Goal: Task Accomplishment & Management: Use online tool/utility

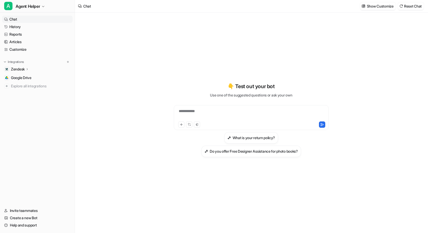
click at [30, 68] on div "Zendesk" at bounding box center [37, 69] width 71 height 7
click at [22, 93] on p "AI Agent" at bounding box center [22, 91] width 14 height 5
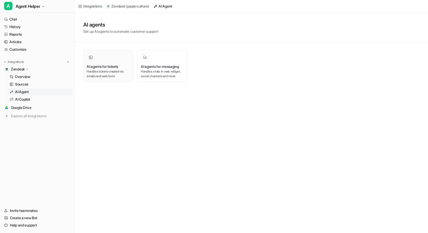
click at [103, 69] on h3 "AI agents for tickets" at bounding box center [102, 66] width 31 height 5
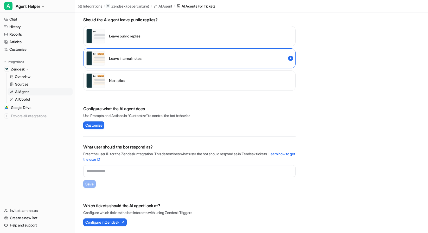
scroll to position [110, 0]
click at [119, 168] on input "text" at bounding box center [189, 171] width 212 height 12
click at [267, 129] on div "Configure what the AI agent does Use Prompts and Actions in “Customize” to cont…" at bounding box center [189, 116] width 212 height 23
click at [100, 221] on span "Configure in Zendesk" at bounding box center [102, 221] width 34 height 5
click at [133, 173] on input "text" at bounding box center [189, 171] width 212 height 12
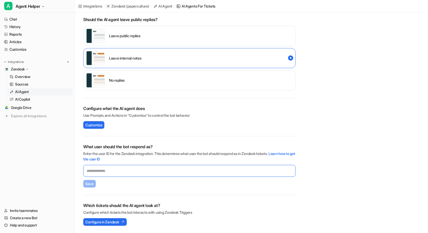
paste input "*********"
type input "*********"
click at [91, 183] on span "Save" at bounding box center [89, 183] width 8 height 5
